Goal: Use online tool/utility: Utilize a website feature to perform a specific function

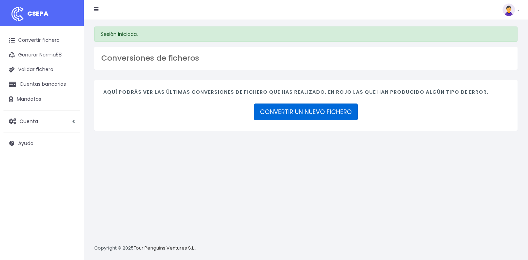
click at [314, 115] on link "CONVERTIR UN NUEVO FICHERO" at bounding box center [306, 112] width 104 height 17
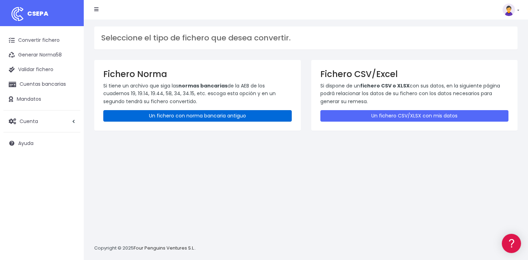
click at [179, 115] on link "Un fichero con norma bancaria antiguo" at bounding box center [197, 116] width 188 height 12
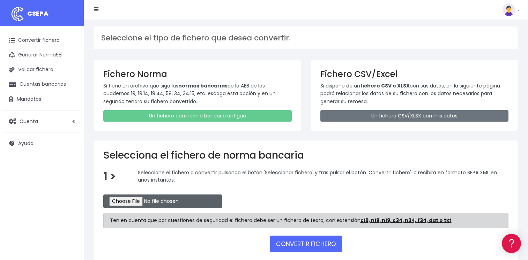
click at [132, 201] on input "file" at bounding box center [162, 202] width 119 height 14
type input "C:\fakepath\CSB19RCR05507_4319.TXT"
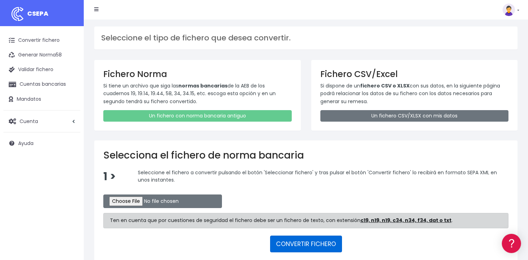
click at [301, 240] on button "CONVERTIR FICHERO" at bounding box center [306, 244] width 72 height 17
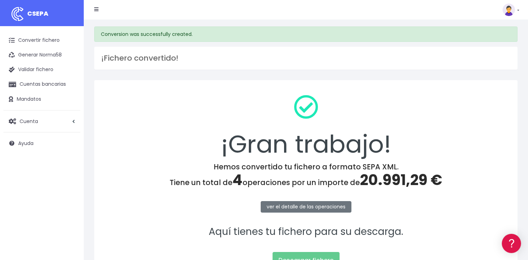
scroll to position [70, 0]
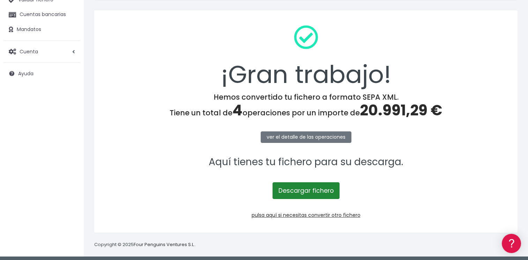
click at [309, 191] on link "Descargar fichero" at bounding box center [305, 190] width 67 height 17
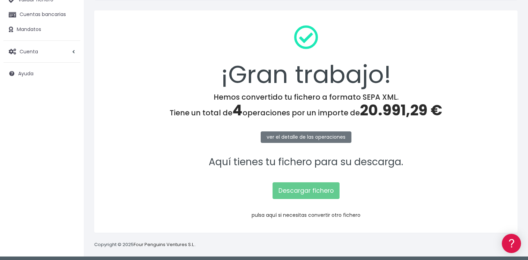
click at [300, 215] on link "pulsa aquí si necesitas convertir otro fichero" at bounding box center [305, 215] width 109 height 7
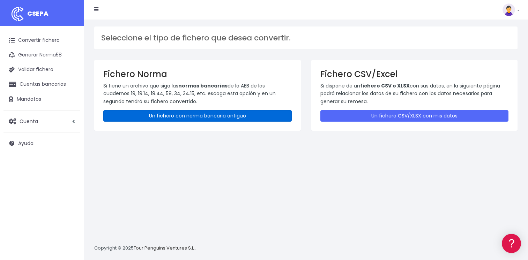
click at [169, 113] on link "Un fichero con norma bancaria antiguo" at bounding box center [197, 116] width 188 height 12
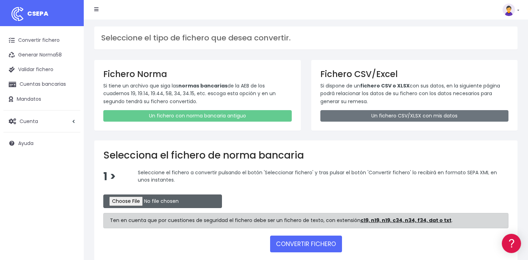
click at [129, 203] on input "file" at bounding box center [162, 202] width 119 height 14
type input "C:\fakepath\CSB19RCR05508_4321.TXT"
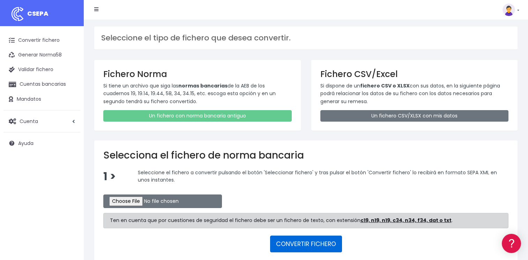
click at [295, 244] on button "CONVERTIR FICHERO" at bounding box center [306, 244] width 72 height 17
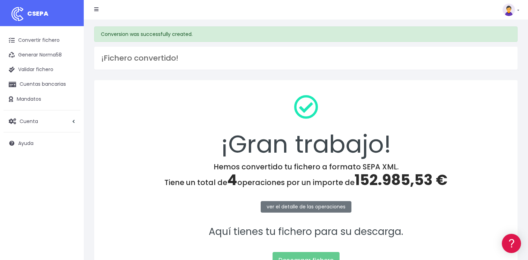
scroll to position [73, 0]
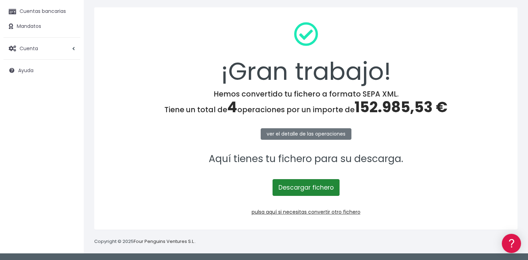
click at [302, 185] on link "Descargar fichero" at bounding box center [305, 187] width 67 height 17
